Goal: Task Accomplishment & Management: Complete application form

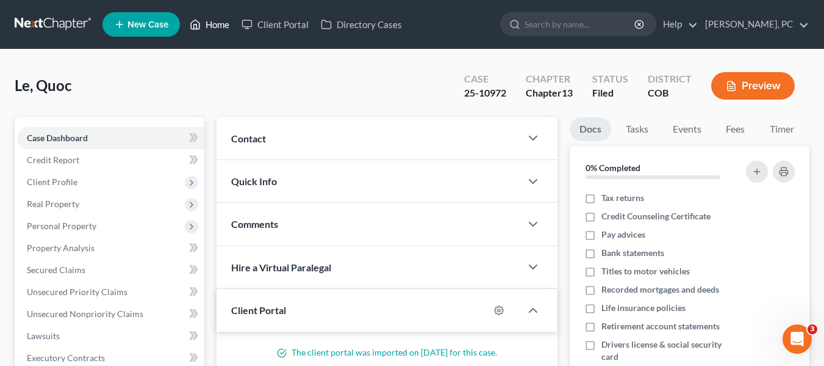
click at [213, 27] on link "Home" at bounding box center [210, 24] width 52 height 22
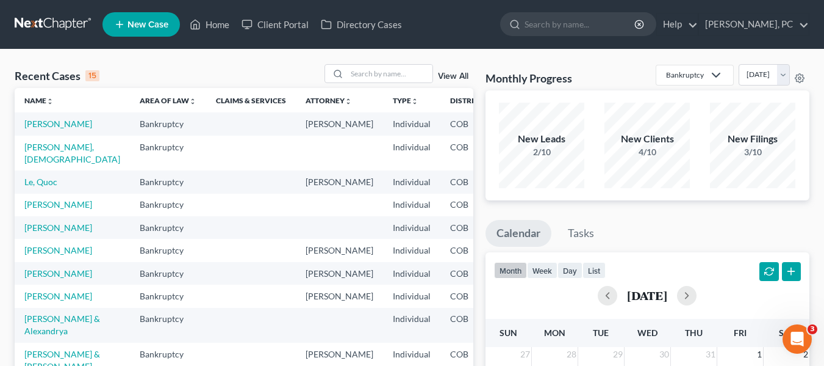
drag, startPoint x: 424, startPoint y: 99, endPoint x: 427, endPoint y: 93, distance: 6.8
click at [441, 93] on th "District unfold_more expand_more expand_less" at bounding box center [471, 100] width 60 height 24
click at [260, 63] on div "Recent Cases 15 View All Name unfold_more expand_more expand_less Area of Law u…" at bounding box center [412, 372] width 824 height 646
click at [62, 26] on link at bounding box center [54, 24] width 78 height 22
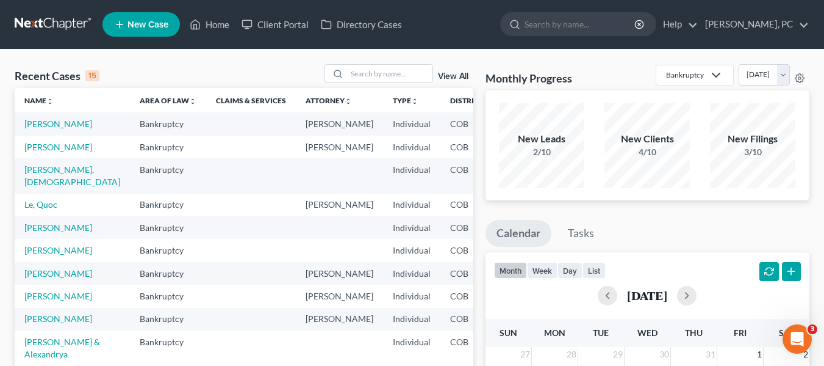
click at [148, 23] on span "New Case" at bounding box center [148, 24] width 41 height 9
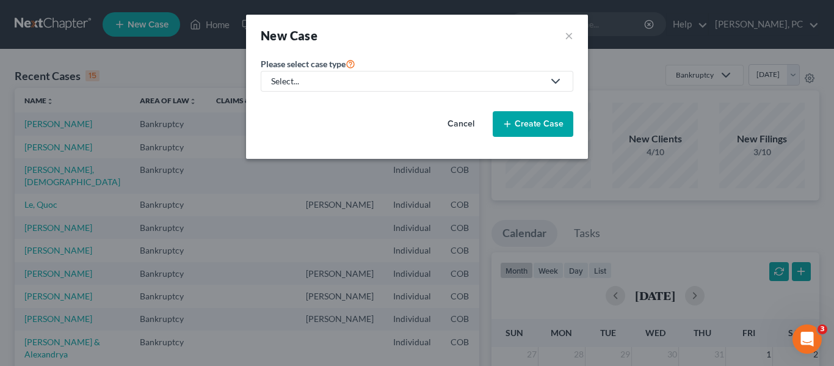
click at [361, 81] on div "Select..." at bounding box center [407, 81] width 272 height 12
click at [294, 110] on div "Bankruptcy" at bounding box center [294, 105] width 44 height 12
select select "11"
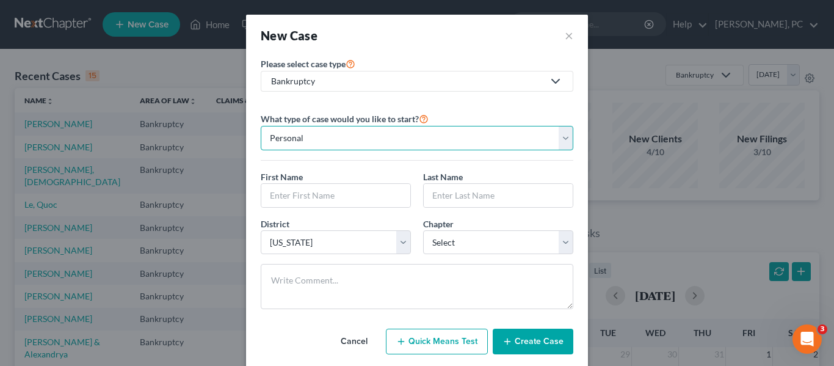
click at [448, 140] on select "Personal Business" at bounding box center [417, 138] width 312 height 24
click at [261, 126] on select "Personal Business" at bounding box center [417, 138] width 312 height 24
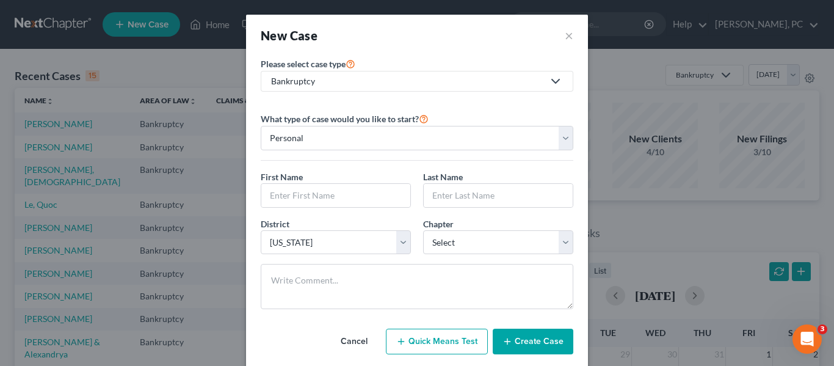
click at [300, 90] on link "Bankruptcy" at bounding box center [417, 81] width 312 height 21
click at [492, 106] on div "What type of case would you like to start? Personal Business First Name * Last …" at bounding box center [417, 209] width 312 height 217
click at [358, 198] on input "text" at bounding box center [335, 195] width 149 height 23
type input "[PERSON_NAME]"
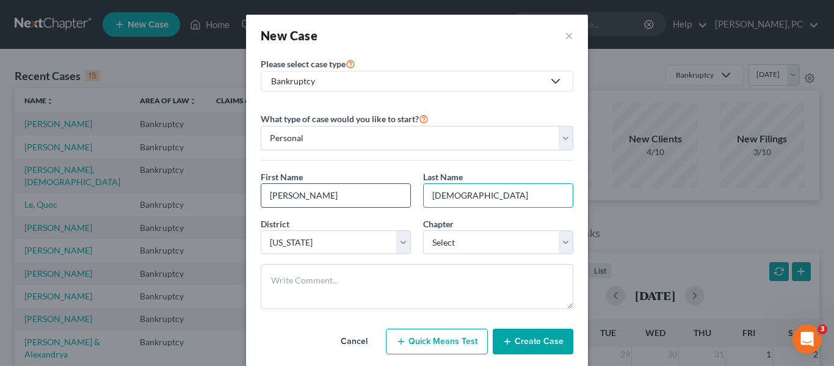
type input "[DEMOGRAPHIC_DATA]"
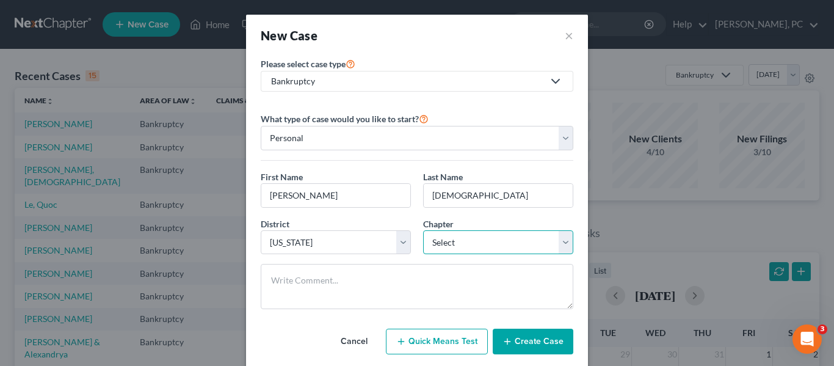
click at [470, 247] on select "Select 7 11 12 13" at bounding box center [498, 242] width 150 height 24
select select "0"
click at [423, 230] on select "Select 7 11 12 13" at bounding box center [498, 242] width 150 height 24
click at [445, 42] on div "New Case ×" at bounding box center [417, 35] width 312 height 17
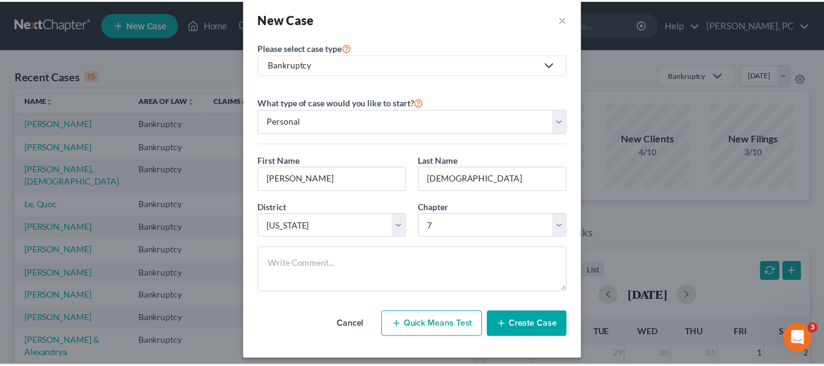
scroll to position [25, 0]
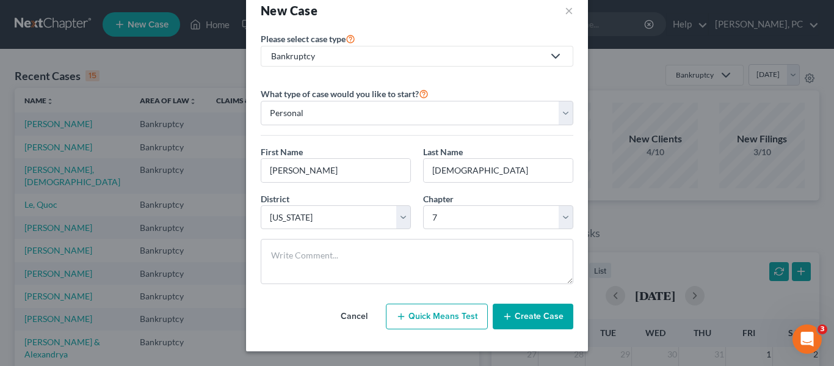
click at [417, 204] on div "Chapter * Select 7 11 12 13" at bounding box center [498, 210] width 162 height 37
drag, startPoint x: 420, startPoint y: 192, endPoint x: 454, endPoint y: 195, distance: 34.3
click at [454, 195] on div "Chapter * Select 7 11 12 13" at bounding box center [498, 210] width 162 height 37
drag, startPoint x: 454, startPoint y: 195, endPoint x: 424, endPoint y: 196, distance: 30.5
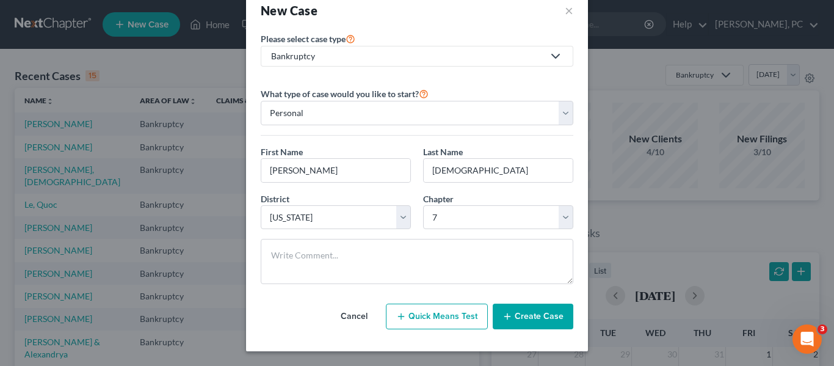
click at [424, 196] on div "Chapter * Select 7 11 12 13" at bounding box center [498, 210] width 162 height 37
click at [417, 206] on div "Chapter * Select 7 11 12 13" at bounding box center [498, 210] width 162 height 37
click at [416, 188] on div "First Name * [PERSON_NAME] Last Name * [PERSON_NAME]" at bounding box center [416, 168] width 325 height 47
drag, startPoint x: 417, startPoint y: 146, endPoint x: 478, endPoint y: 146, distance: 61.0
click at [478, 146] on div "Last Name * [PERSON_NAME]" at bounding box center [498, 163] width 162 height 37
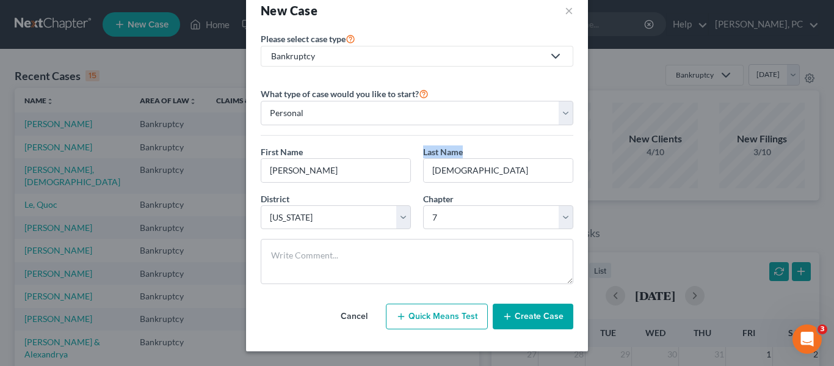
click at [434, 154] on span "Last Name" at bounding box center [443, 151] width 40 height 10
click at [439, 143] on div "What type of case would you like to start? Personal Business First Name * [PERS…" at bounding box center [417, 189] width 312 height 207
drag, startPoint x: 498, startPoint y: 143, endPoint x: 409, endPoint y: 148, distance: 89.2
click at [409, 148] on div "What type of case would you like to start? Personal Business First Name * [PERS…" at bounding box center [417, 189] width 312 height 207
click at [423, 153] on span "Last Name" at bounding box center [443, 151] width 40 height 10
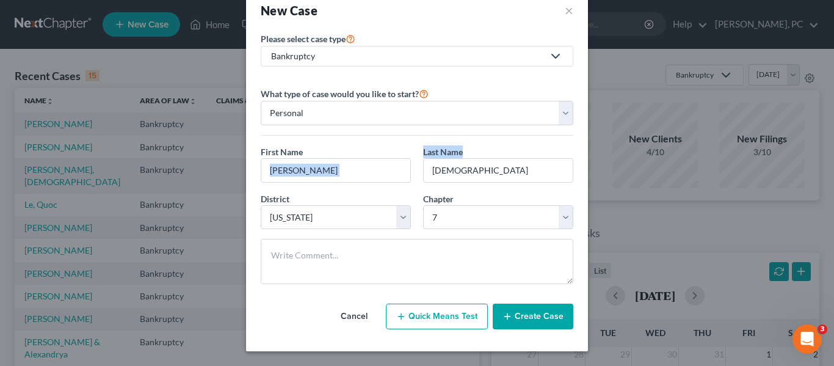
click at [423, 153] on span "Last Name" at bounding box center [443, 151] width 40 height 10
click at [533, 318] on button "Create Case" at bounding box center [532, 316] width 81 height 26
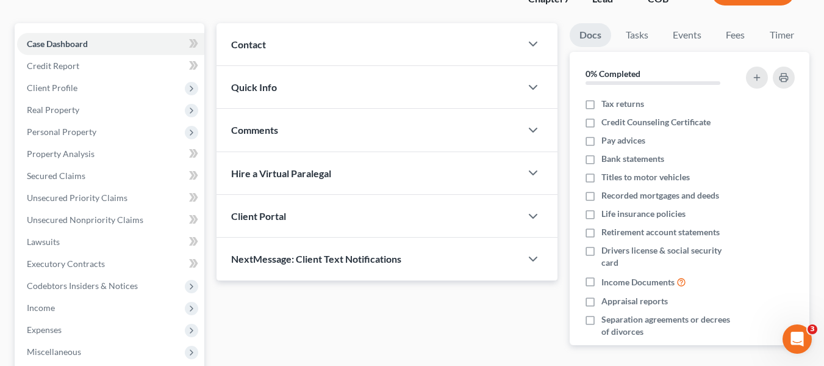
scroll to position [183, 0]
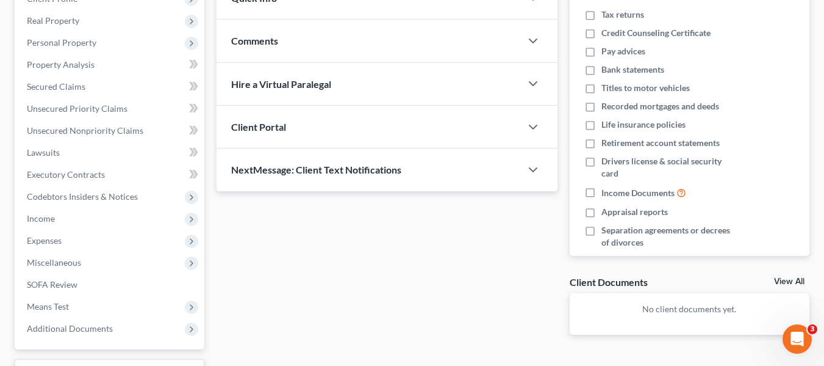
click at [357, 179] on div "NextMessage: Client Text Notifications" at bounding box center [369, 169] width 305 height 42
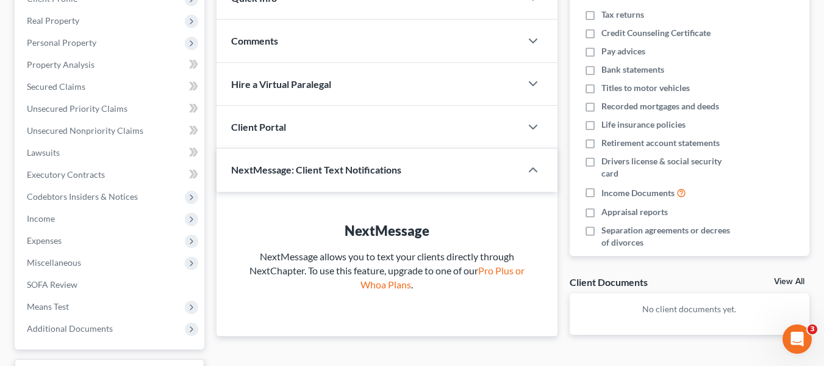
click at [357, 179] on div "NextMessage: Client Text Notifications" at bounding box center [360, 169] width 287 height 42
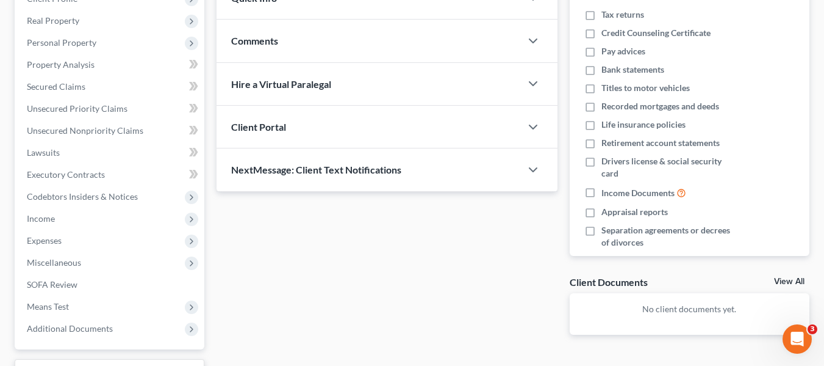
click at [340, 124] on div "Client Portal" at bounding box center [369, 127] width 305 height 42
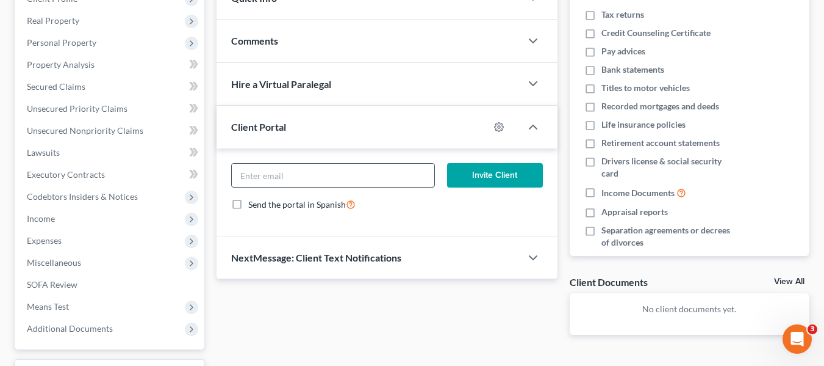
click at [295, 178] on input "email" at bounding box center [333, 175] width 203 height 23
type input "[EMAIL_ADDRESS][DOMAIN_NAME]"
click at [494, 173] on button "Invite Client" at bounding box center [495, 175] width 96 height 24
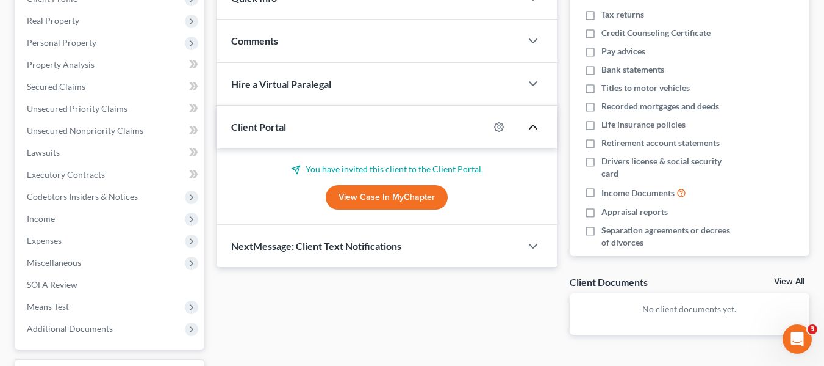
click at [532, 126] on polyline "button" at bounding box center [533, 127] width 7 height 4
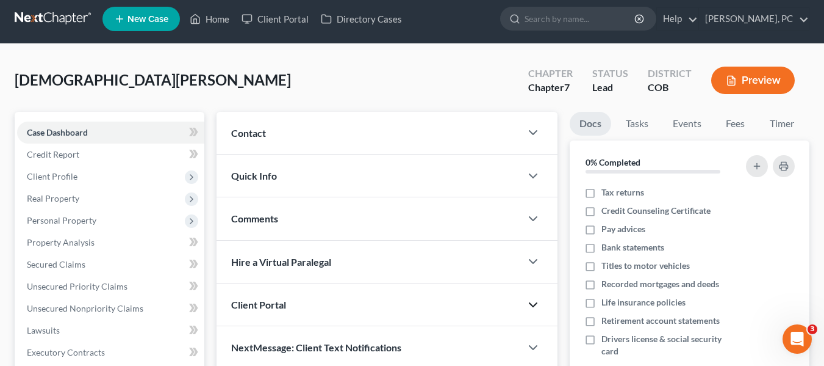
scroll to position [0, 0]
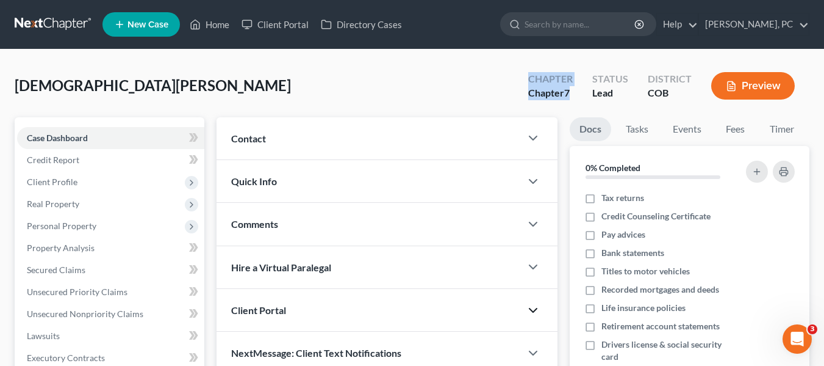
drag, startPoint x: 532, startPoint y: 78, endPoint x: 579, endPoint y: 92, distance: 49.5
click at [579, 92] on div "Chapter Chapter 7" at bounding box center [551, 87] width 64 height 36
click at [570, 92] on span "7" at bounding box center [566, 93] width 5 height 12
click at [397, 67] on div "[DEMOGRAPHIC_DATA][PERSON_NAME] Upgraded Chapter Chapter 7 Status Lead District…" at bounding box center [412, 90] width 795 height 53
